Goal: Information Seeking & Learning: Compare options

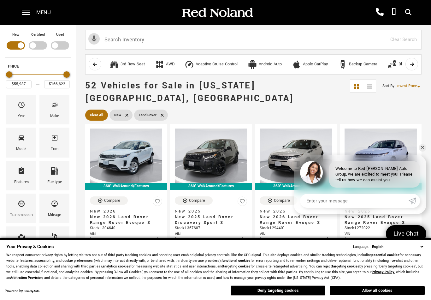
click at [28, 15] on span at bounding box center [26, 12] width 8 height 25
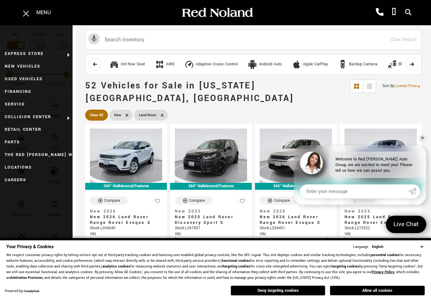
click at [8, 79] on link "Used Vehicles" at bounding box center [36, 79] width 73 height 13
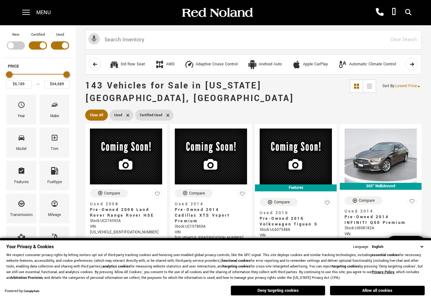
click at [18, 109] on icon "Year" at bounding box center [22, 105] width 8 height 8
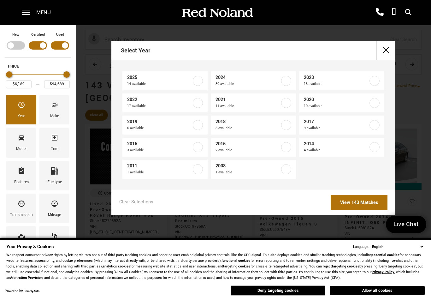
click at [135, 78] on span "2025" at bounding box center [159, 77] width 64 height 6
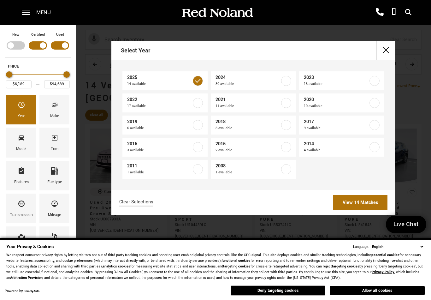
type input "$41,689"
type input "$92,688"
checkbox input "true"
click at [190, 76] on span "2025" at bounding box center [159, 77] width 64 height 6
type input "$6,189"
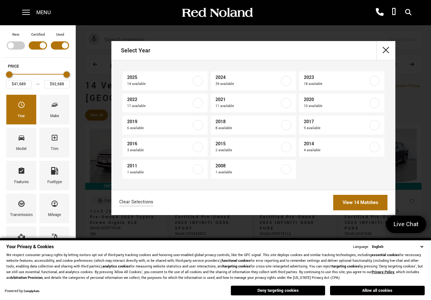
type input "$94,689"
checkbox input "false"
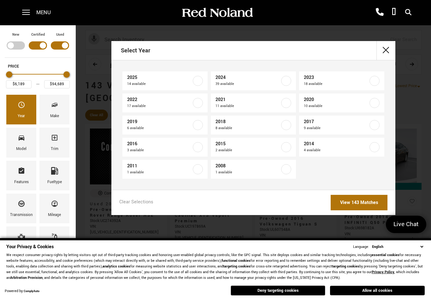
click at [194, 78] on label at bounding box center [198, 81] width 10 height 10
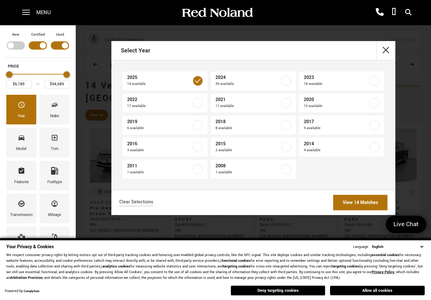
type input "$41,689"
type input "$92,688"
checkbox input "true"
click at [285, 77] on label at bounding box center [286, 81] width 10 height 10
type input "$32,603"
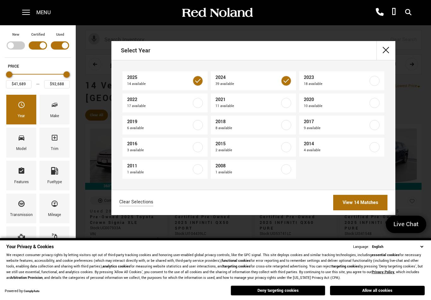
type input "$94,689"
checkbox input "true"
click at [345, 208] on link "View 53 Matches" at bounding box center [360, 202] width 54 height 15
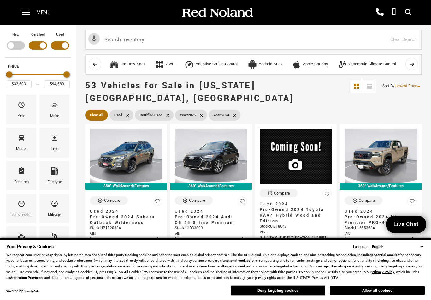
click at [54, 109] on icon "Make" at bounding box center [55, 105] width 8 height 8
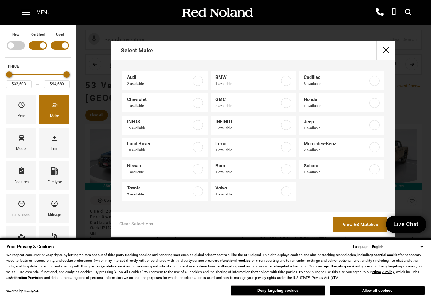
click at [195, 147] on label at bounding box center [198, 147] width 10 height 10
type input "$43,678"
type input "$75,284"
checkbox input "true"
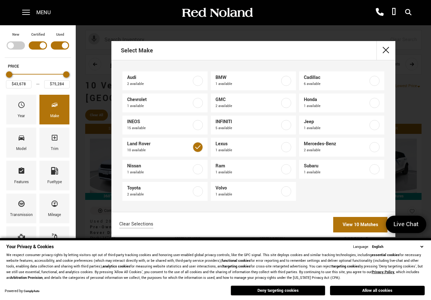
click at [371, 148] on label at bounding box center [375, 147] width 10 height 10
checkbox input "true"
click at [193, 122] on label at bounding box center [198, 125] width 10 height 10
type input "$92,688"
checkbox input "true"
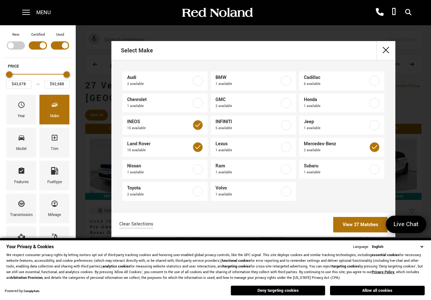
click at [348, 224] on link "View 27 Matches" at bounding box center [360, 224] width 54 height 15
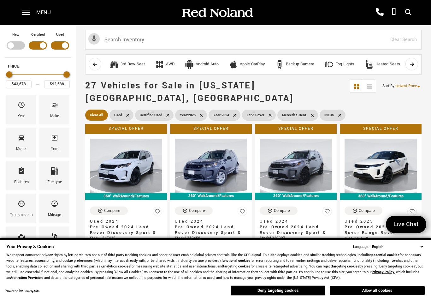
click at [52, 109] on icon "Make" at bounding box center [55, 105] width 8 height 8
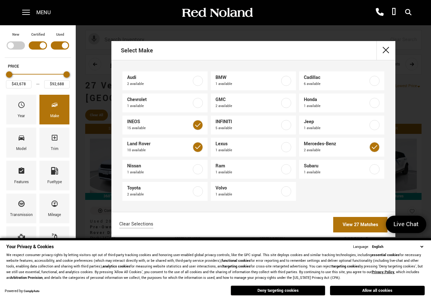
click at [199, 127] on label at bounding box center [198, 125] width 10 height 10
type input "$75,284"
checkbox input "false"
click at [364, 226] on link "View 12 Matches" at bounding box center [360, 224] width 54 height 15
